Goal: Task Accomplishment & Management: Manage account settings

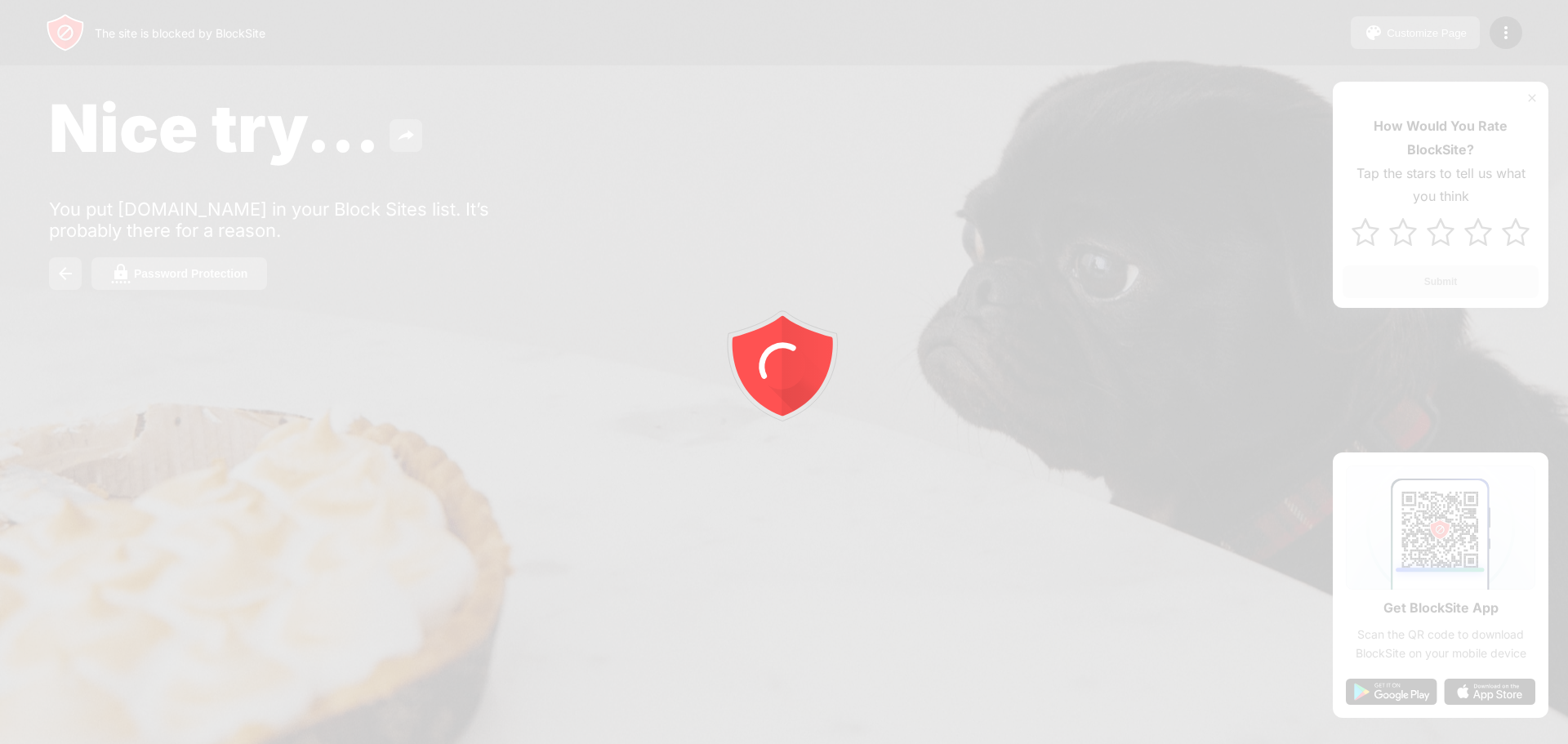
click at [163, 278] on div at bounding box center [784, 372] width 1568 height 744
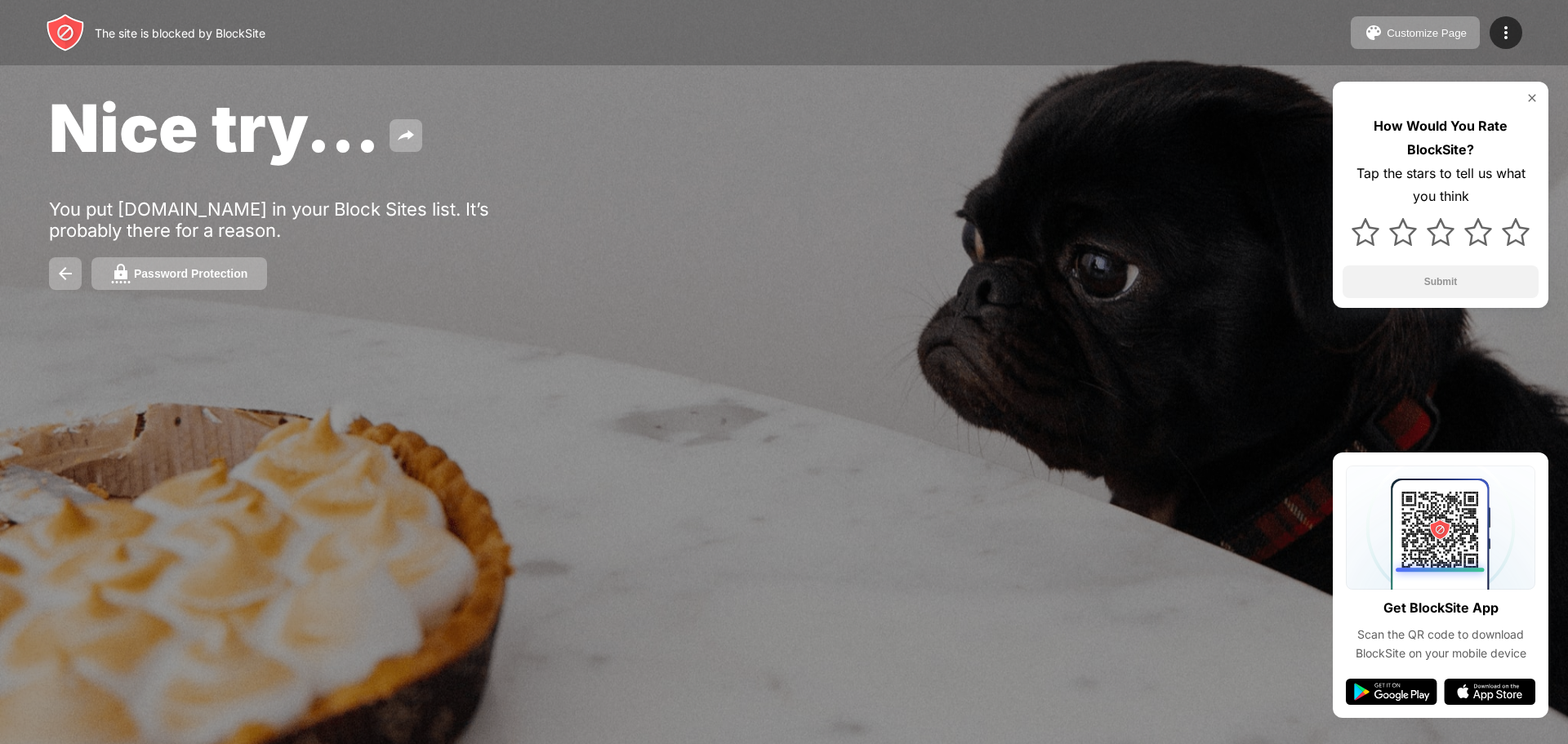
click at [163, 278] on div "Password Protection" at bounding box center [190, 274] width 113 height 13
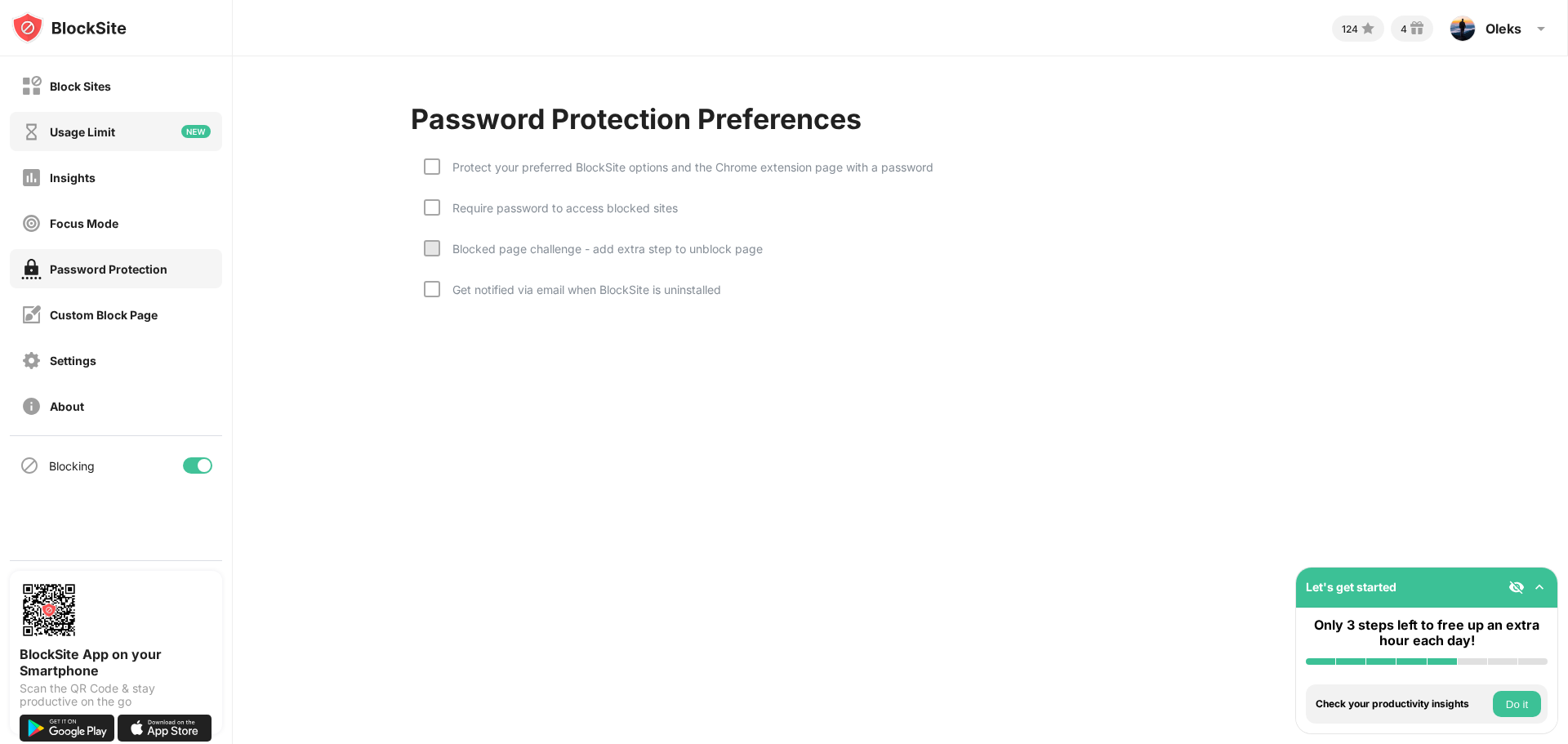
click at [117, 136] on div "Usage Limit" at bounding box center [116, 131] width 212 height 39
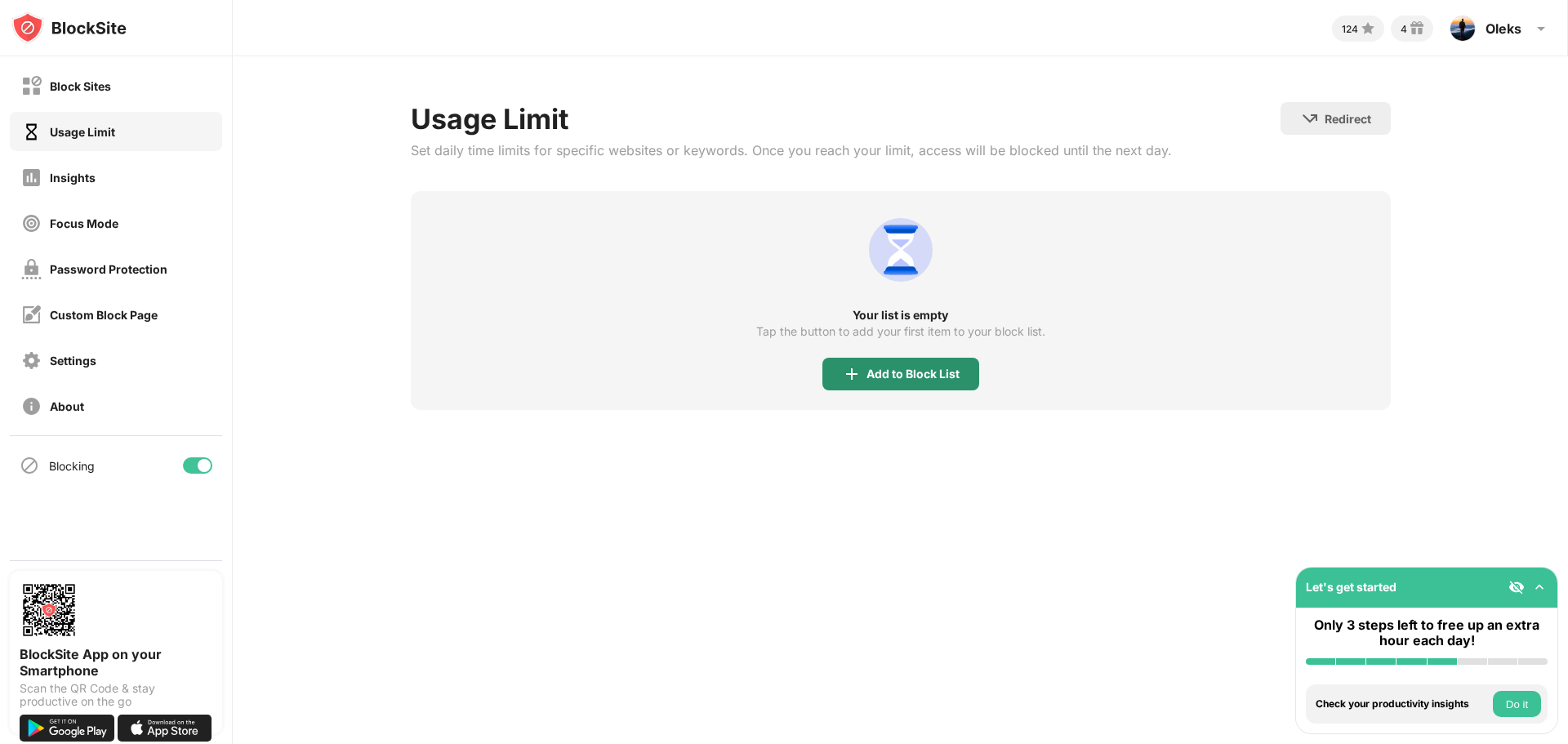
click at [907, 376] on div "Add to Block List" at bounding box center [913, 374] width 93 height 13
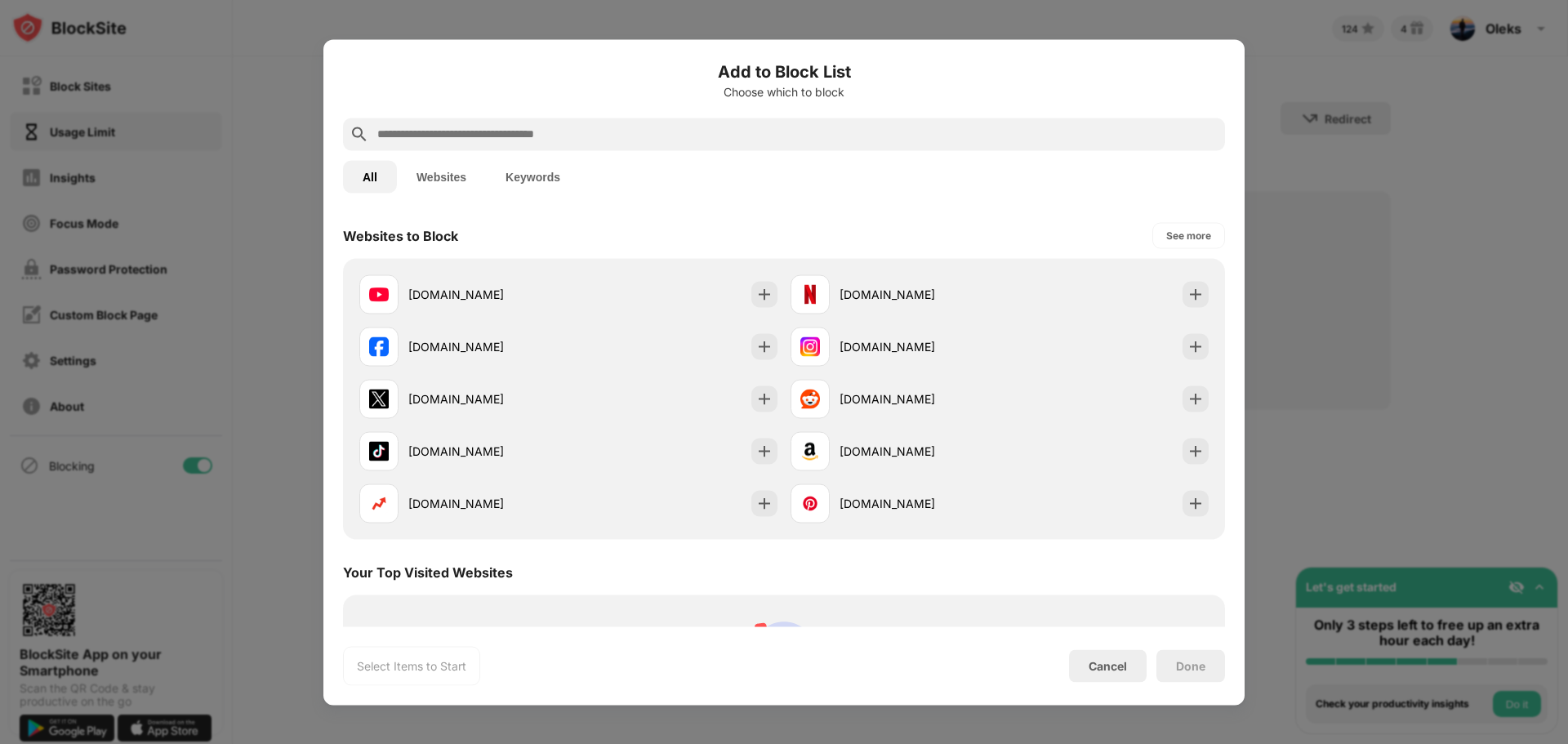
click at [549, 126] on input "text" at bounding box center [798, 134] width 843 height 20
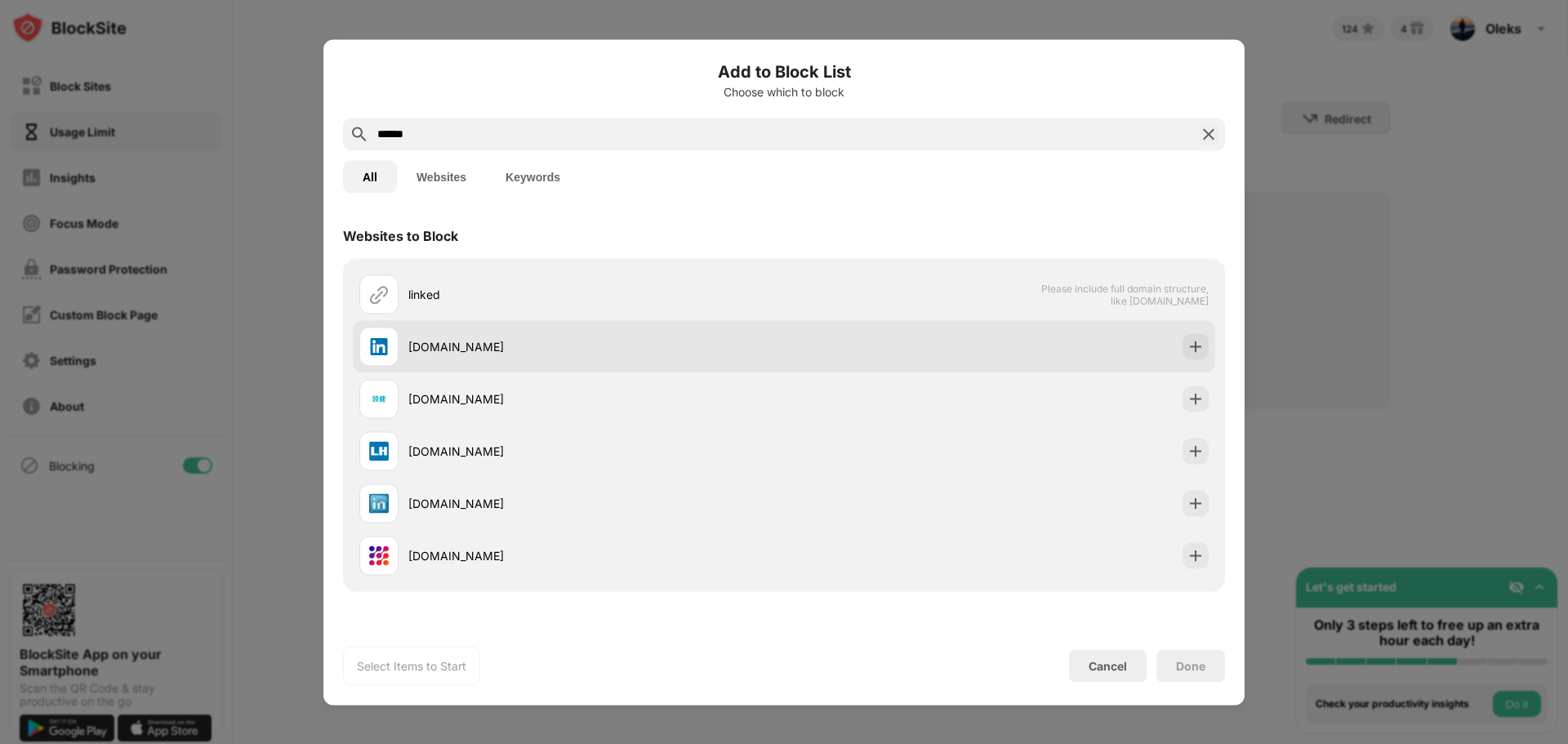
type input "******"
click at [597, 360] on div "[DOMAIN_NAME]" at bounding box center [572, 346] width 425 height 39
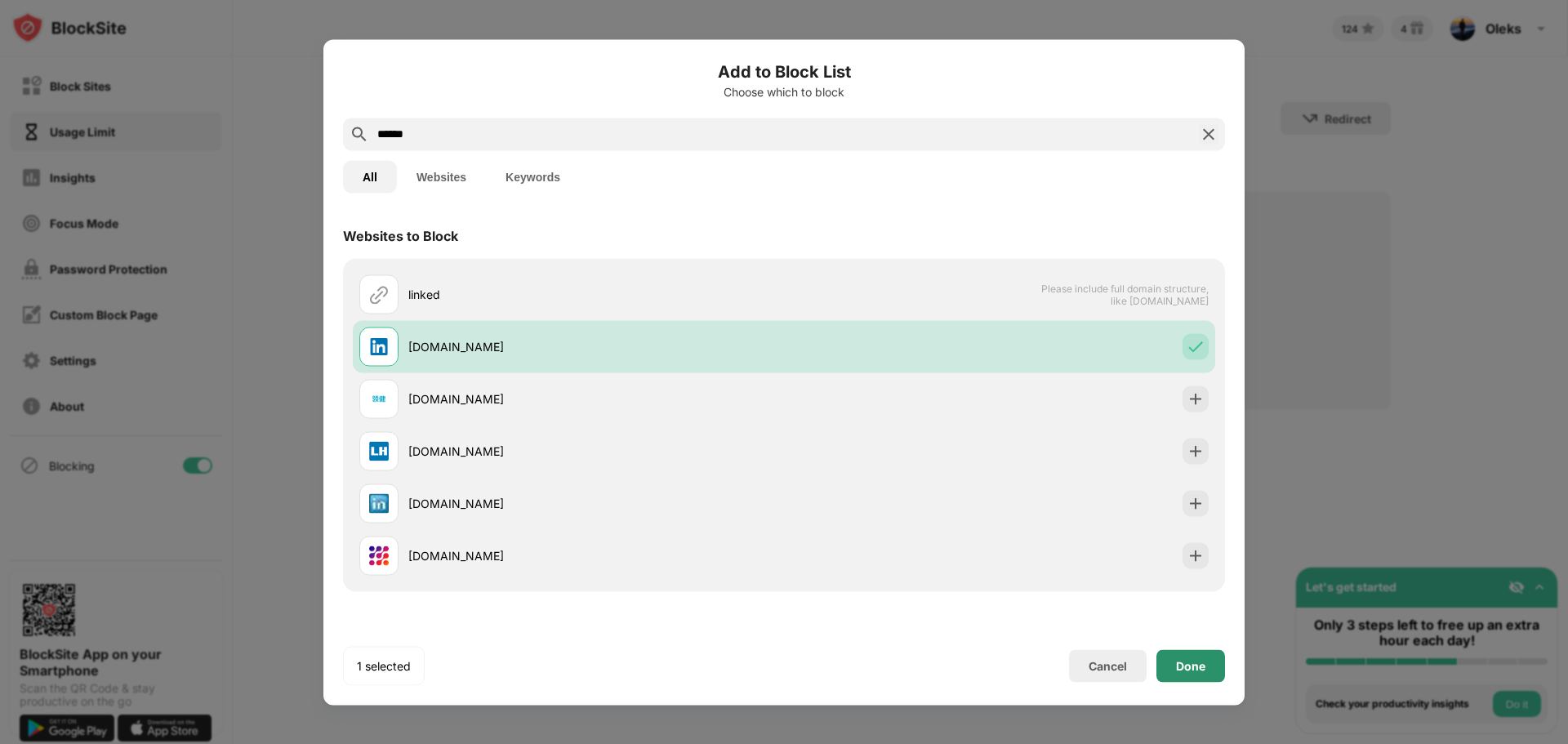
click at [1182, 666] on div "Done" at bounding box center [1191, 665] width 30 height 13
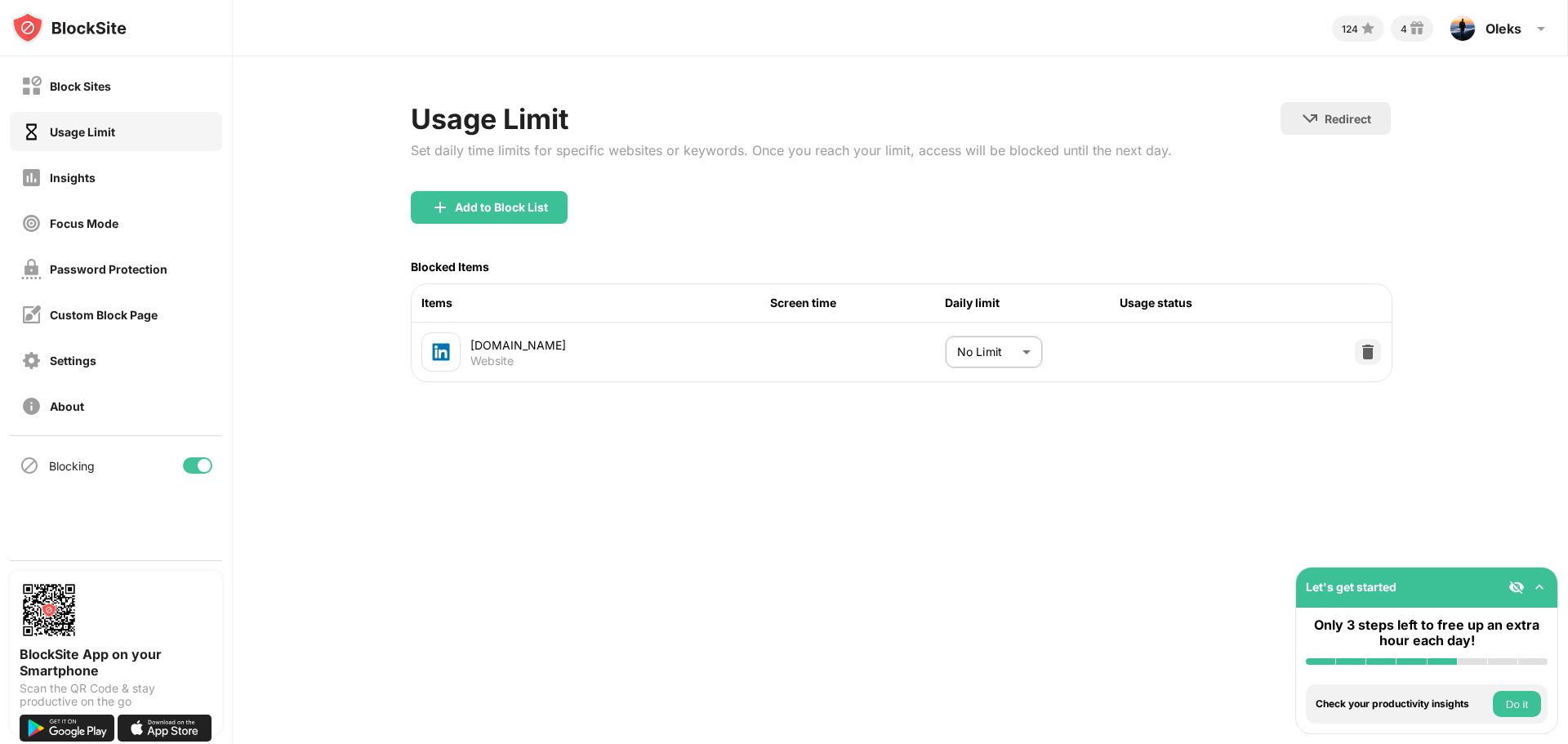
click at [1004, 327] on div "[DOMAIN_NAME] Website No Limit ******** ​" at bounding box center [902, 351] width 980 height 59
click at [1009, 343] on body "Block Sites Usage Limit Insights Focus Mode Password Protection Custom Block Pa…" at bounding box center [784, 391] width 1568 height 783
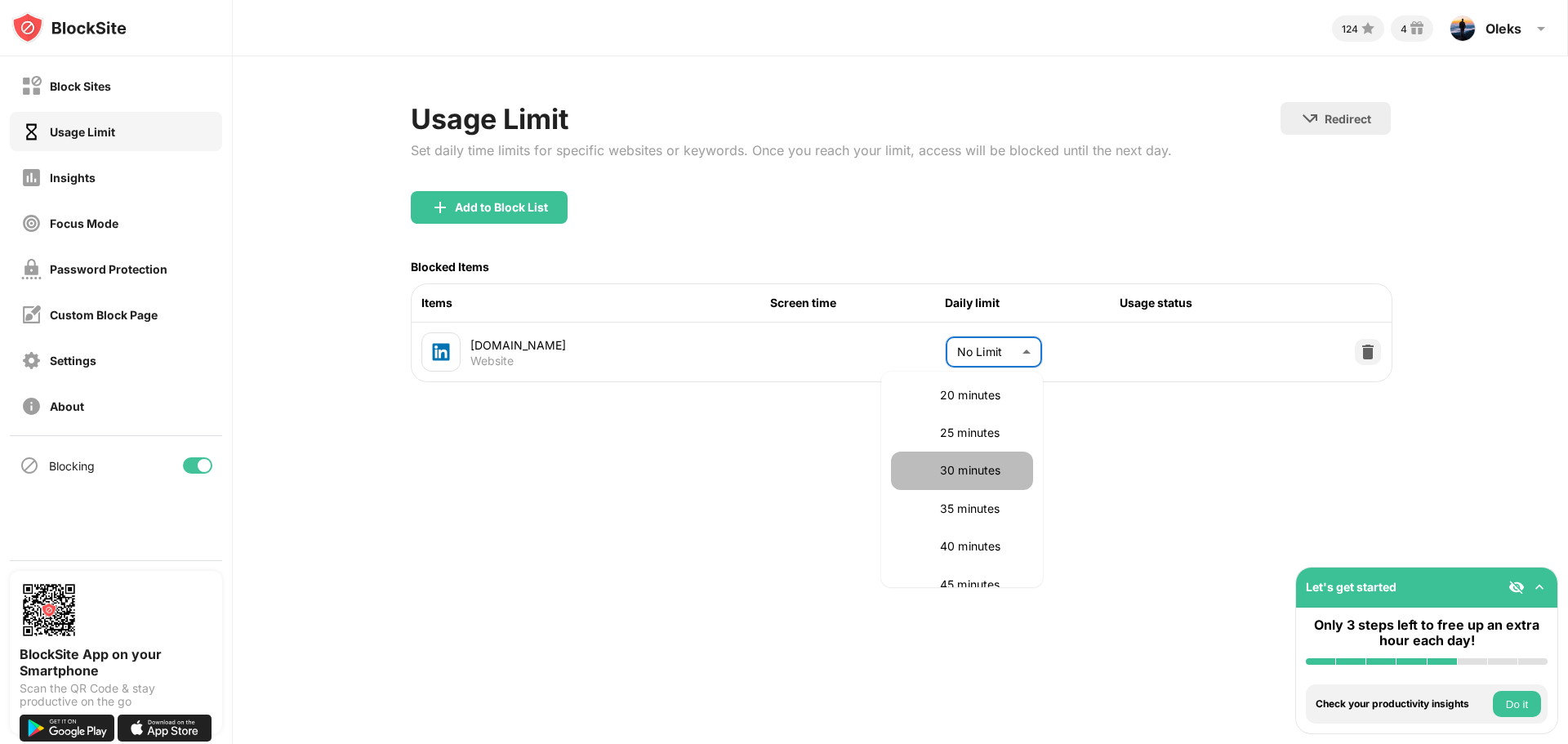
click at [964, 479] on p "30 minutes" at bounding box center [981, 470] width 83 height 18
click at [1027, 360] on body "Block Sites Usage Limit Insights Focus Mode Password Protection Custom Block Pa…" at bounding box center [784, 391] width 1568 height 783
click at [975, 554] on p "40 minutes" at bounding box center [981, 555] width 83 height 18
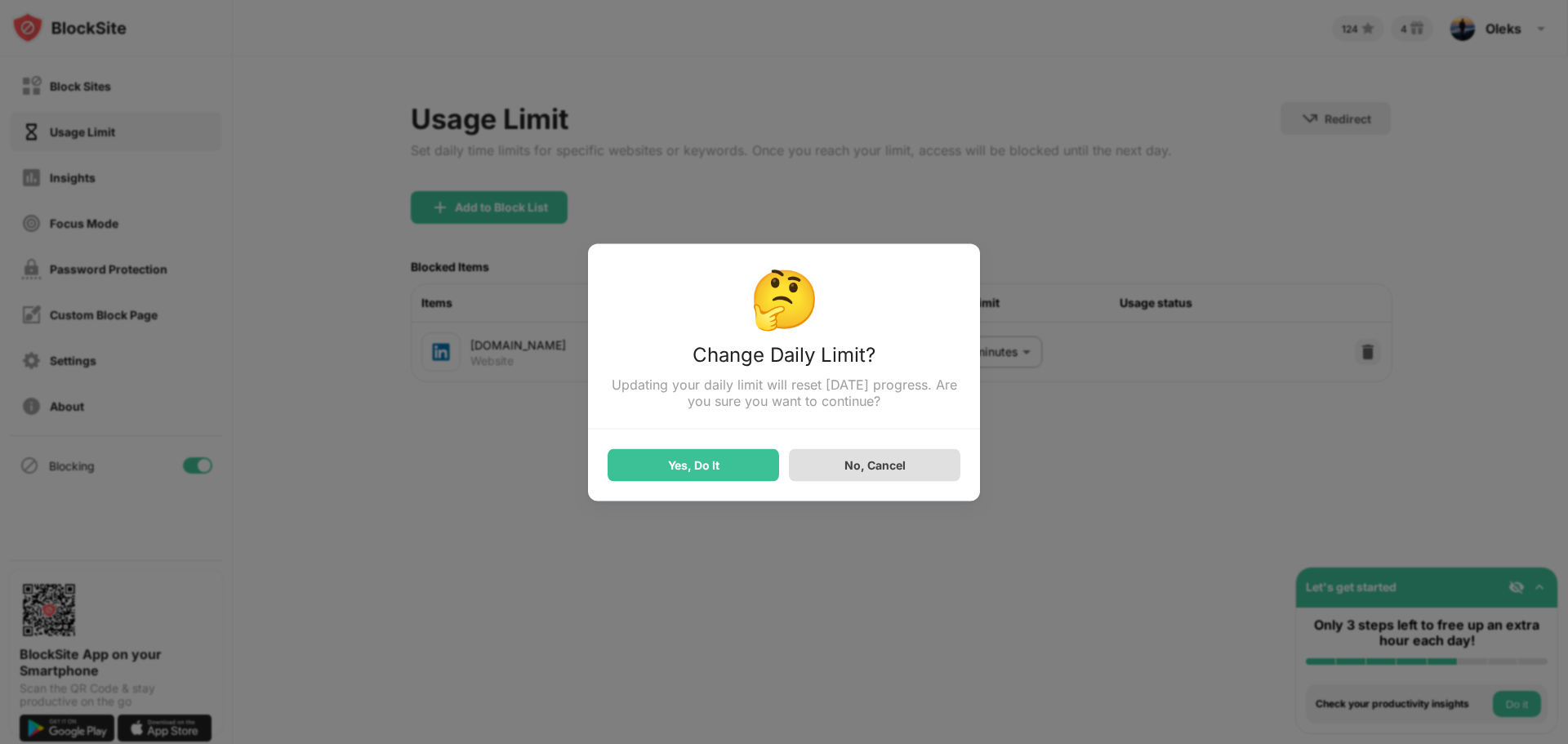
click at [872, 466] on div "No, Cancel" at bounding box center [875, 465] width 61 height 14
type input "**"
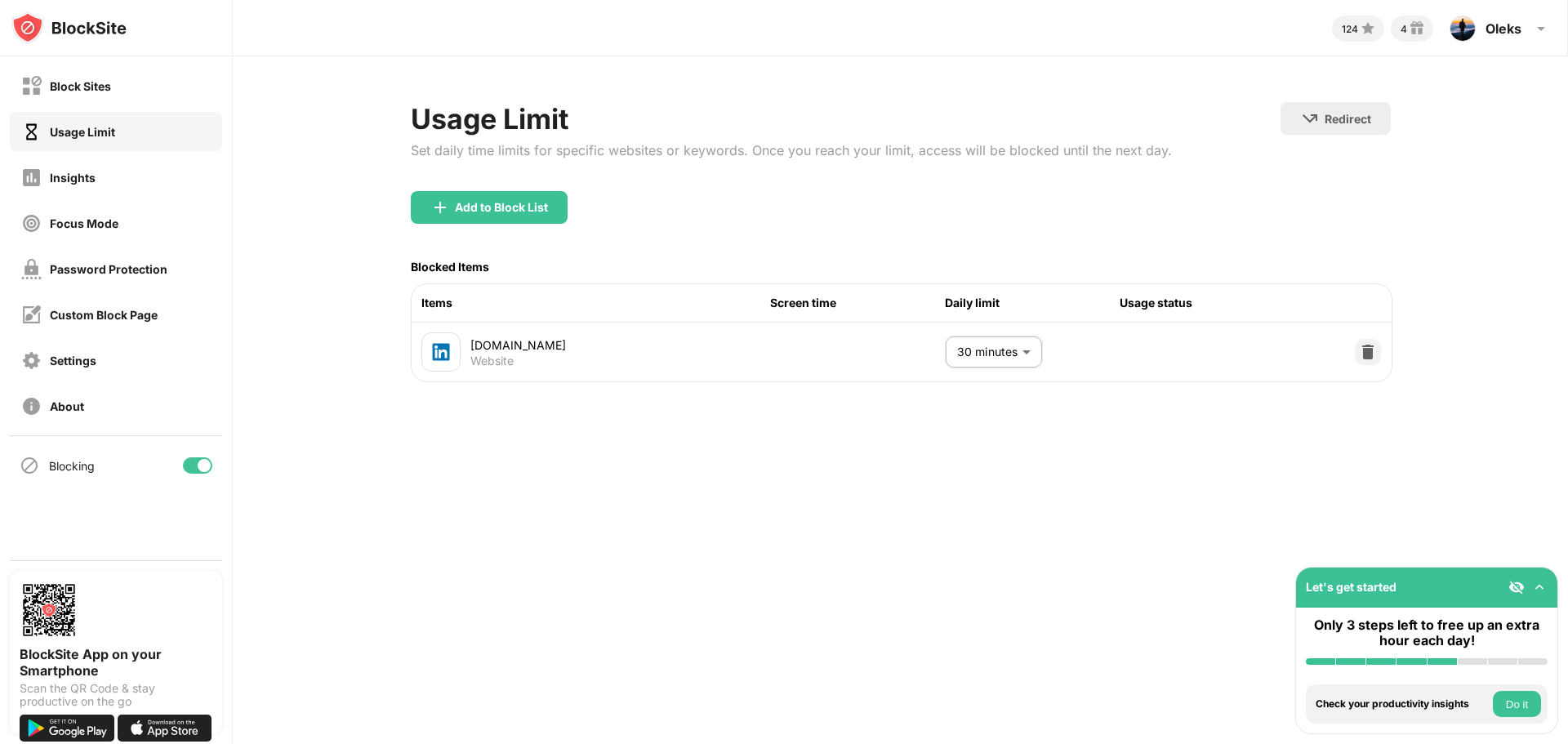
click at [1545, 583] on img at bounding box center [1540, 588] width 17 height 17
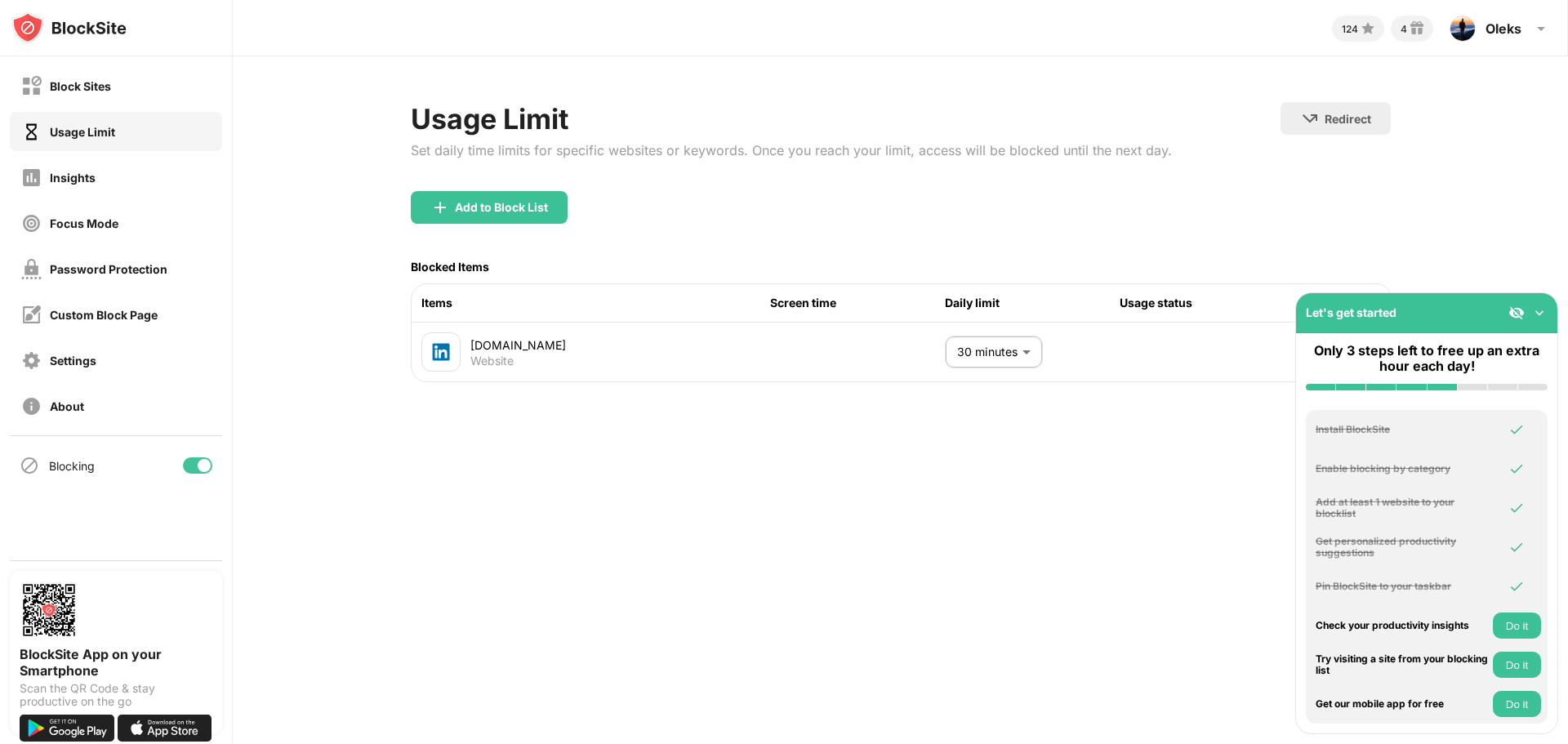
click at [1044, 487] on div "124 4 Oleks Oleks Khim View Account Insights Rewards Settings Support Log Out U…" at bounding box center [901, 372] width 1336 height 744
click at [81, 77] on div "Block Sites" at bounding box center [66, 86] width 90 height 21
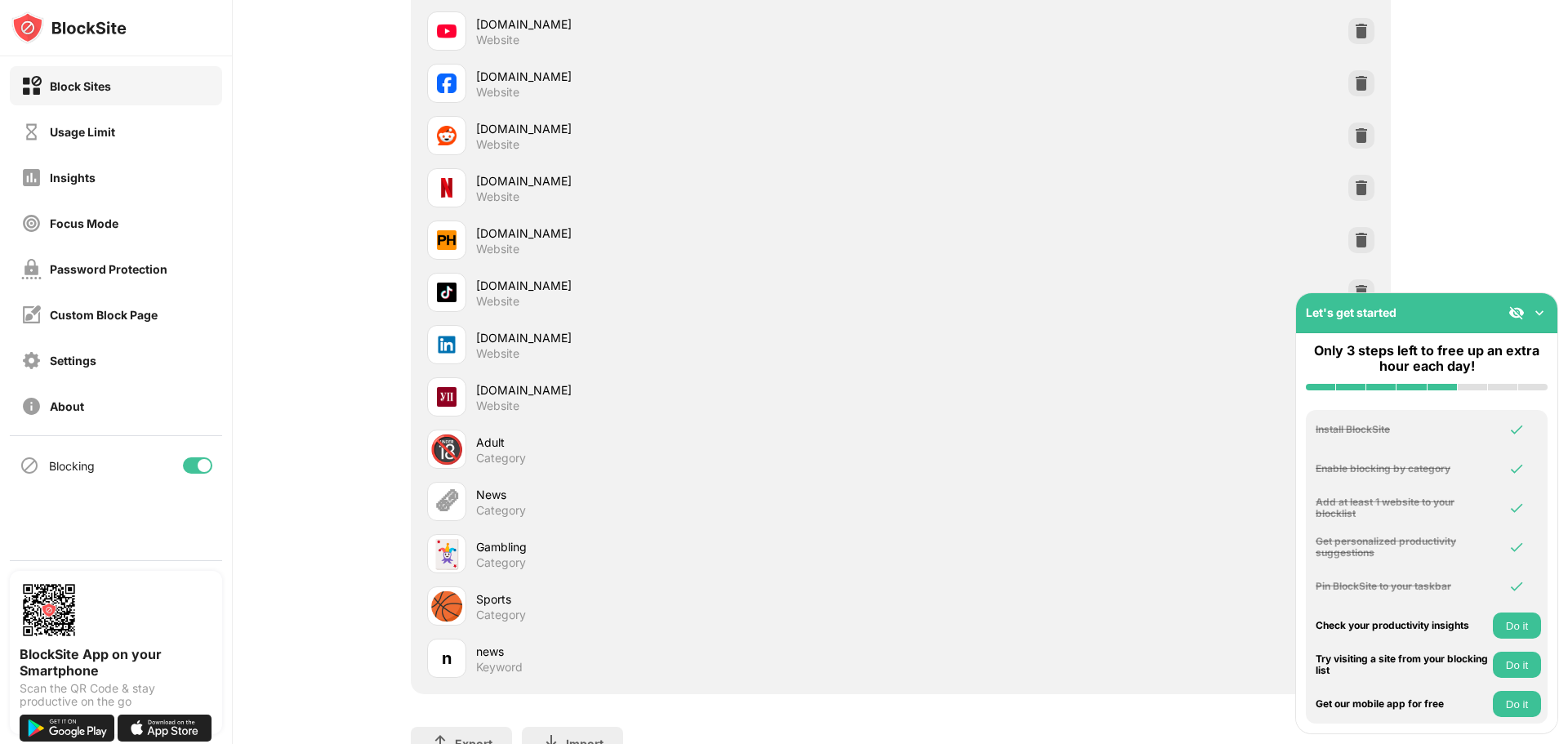
scroll to position [483, 0]
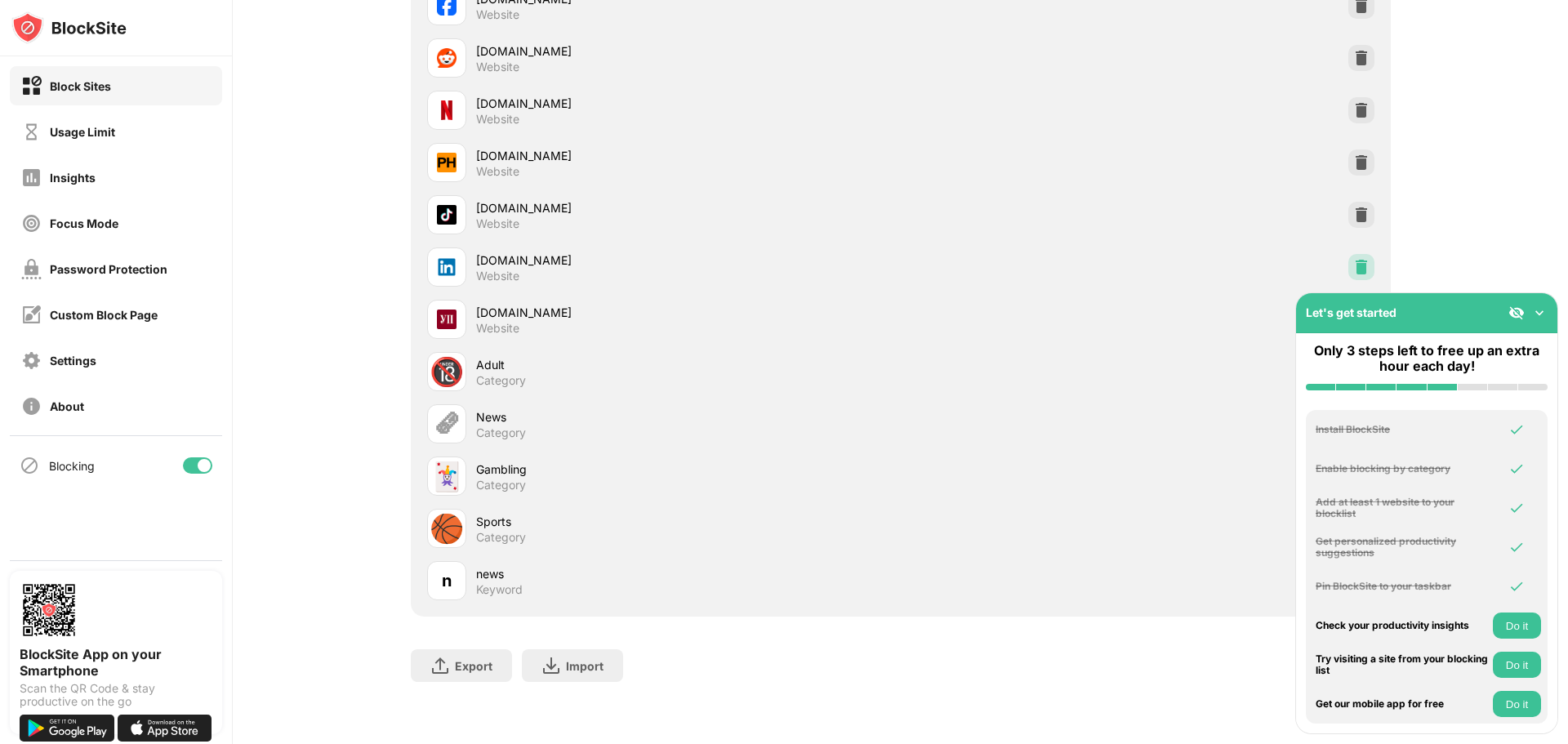
click at [1366, 254] on div at bounding box center [1361, 267] width 26 height 26
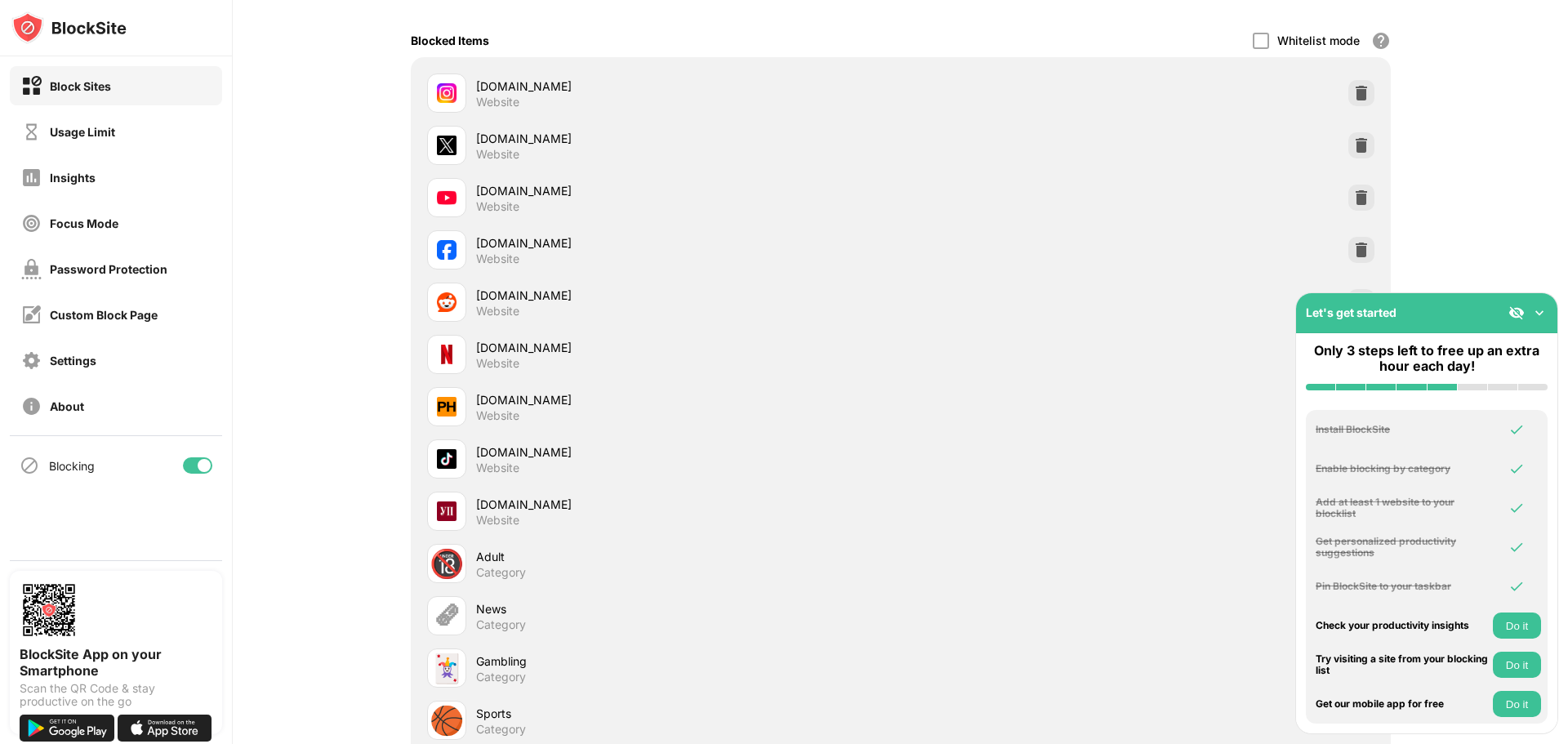
scroll to position [0, 0]
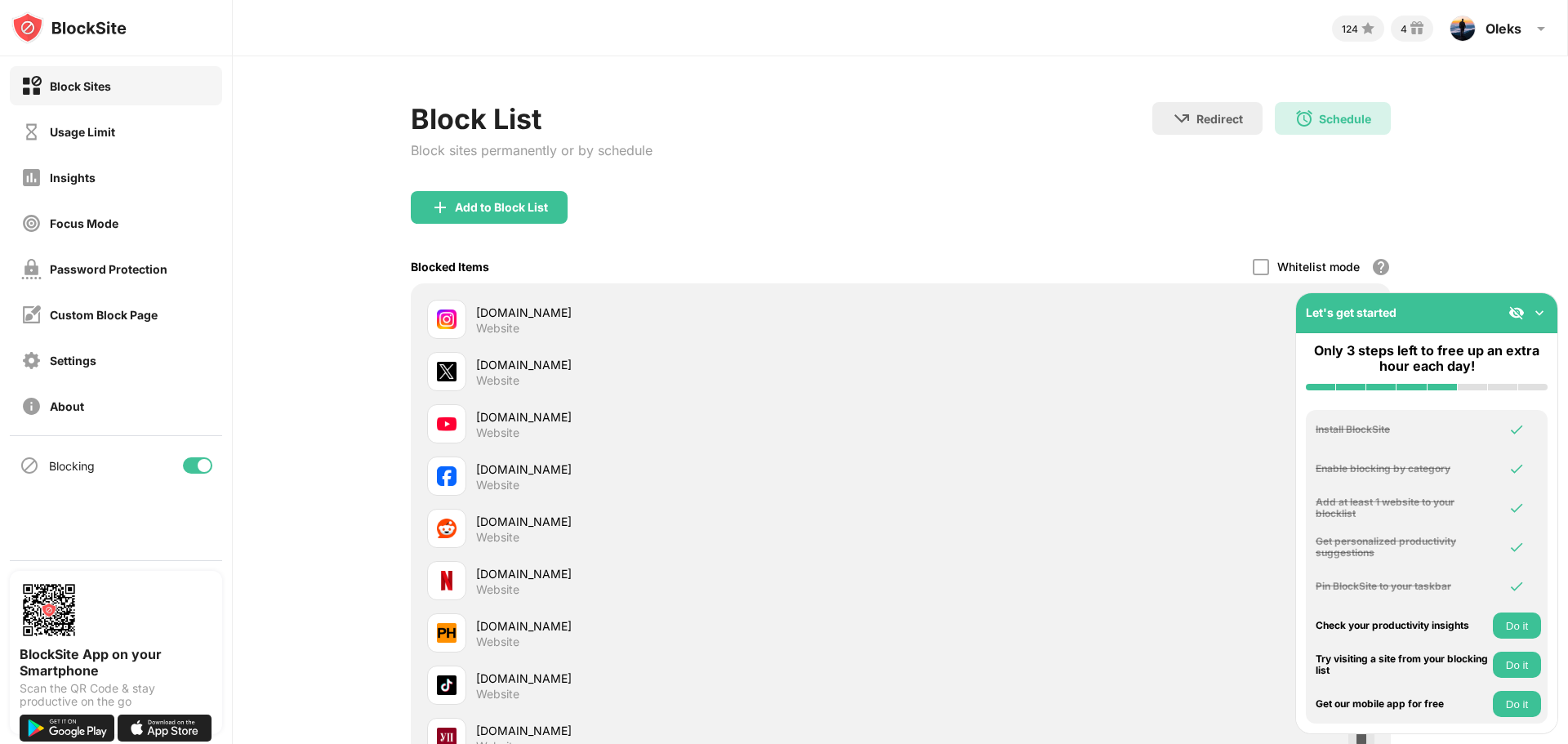
click at [800, 98] on div "Block List Block sites permanently or by schedule Redirect Choose a site to be …" at bounding box center [901, 609] width 1336 height 1106
click at [75, 141] on div "Usage Limit" at bounding box center [69, 131] width 94 height 21
